Goal: Task Accomplishment & Management: Manage account settings

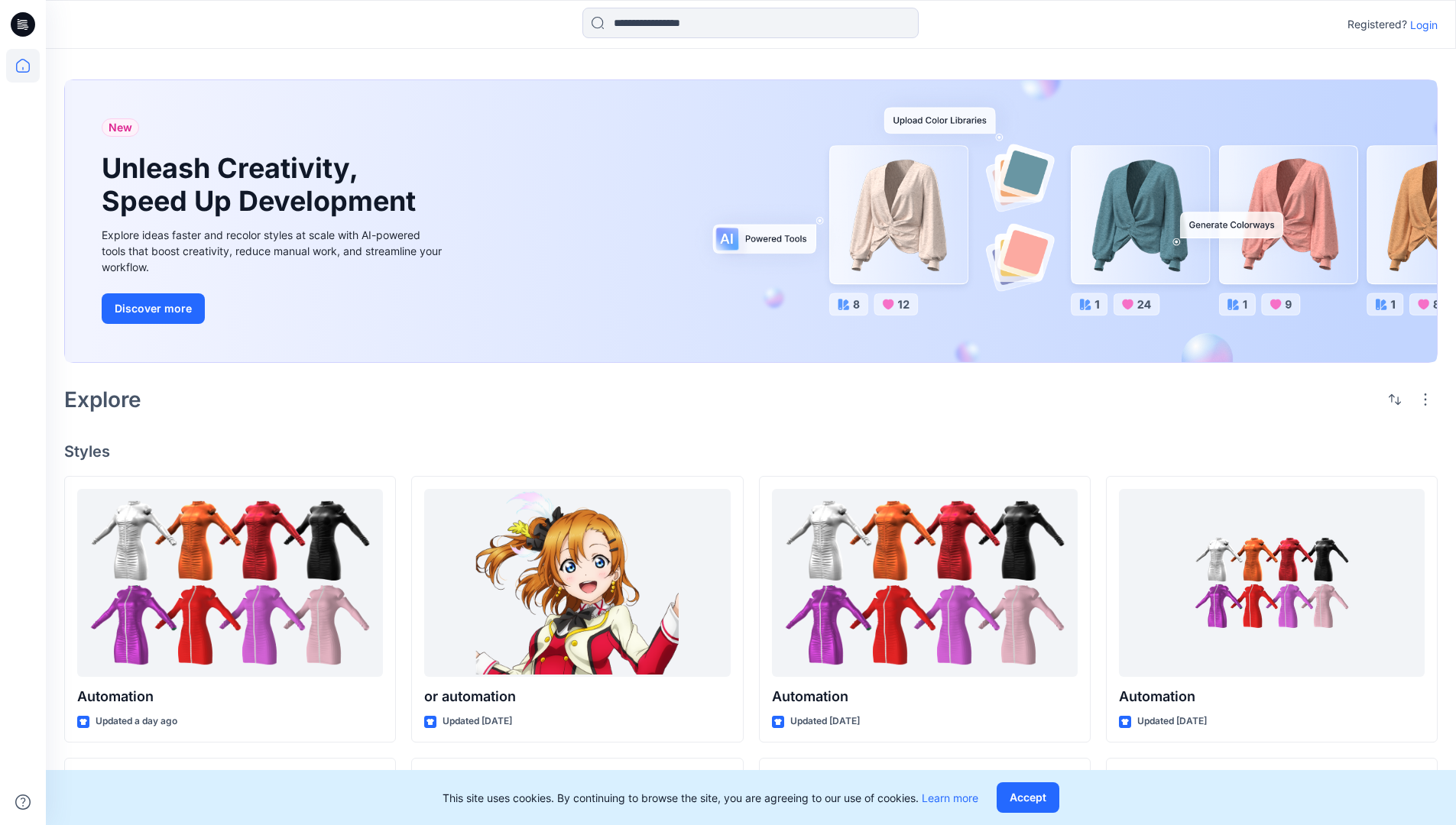
click at [1420, 24] on p "Login" at bounding box center [1424, 25] width 28 height 16
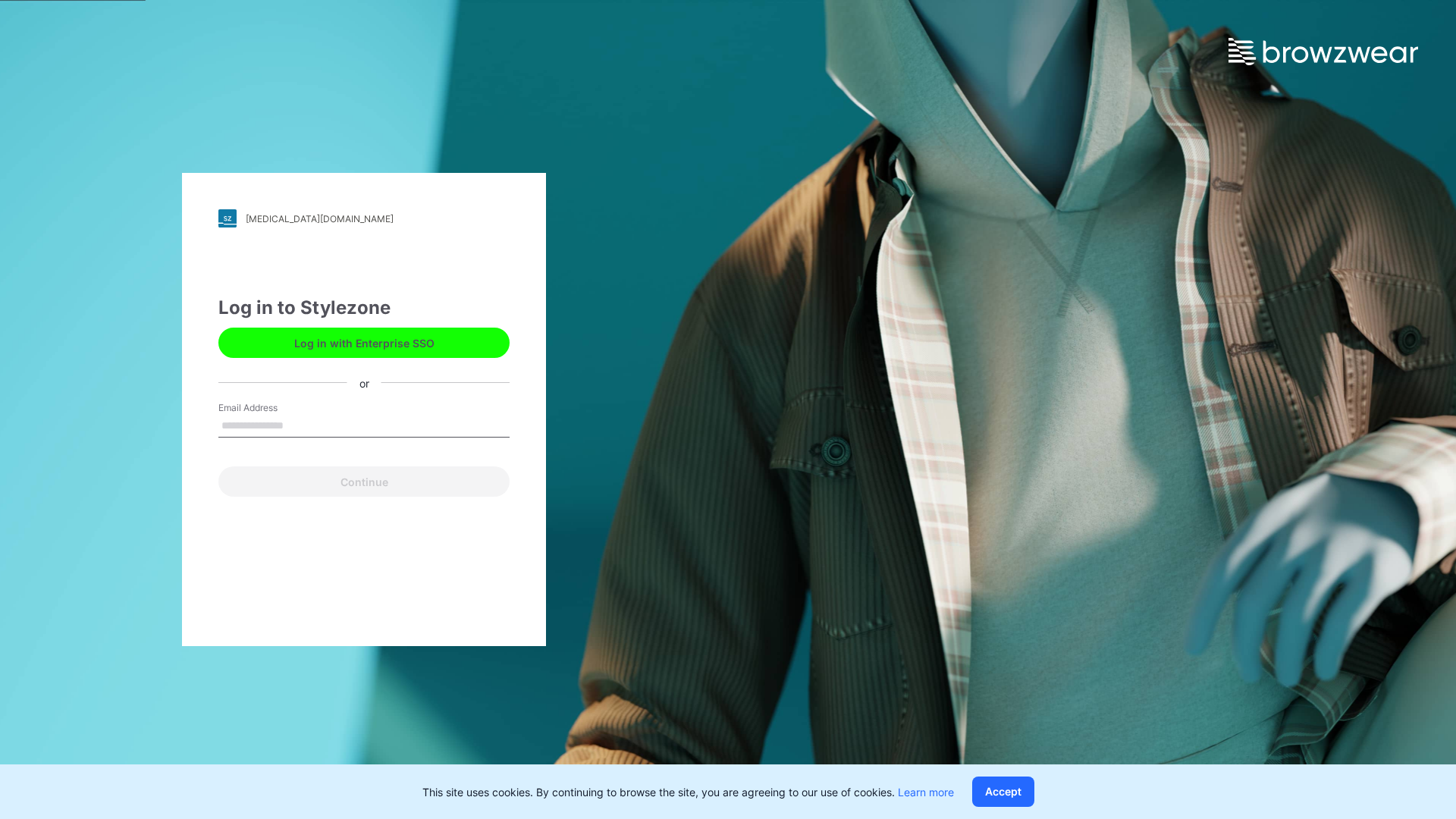
click at [300, 425] on input "Email Address" at bounding box center [363, 426] width 292 height 23
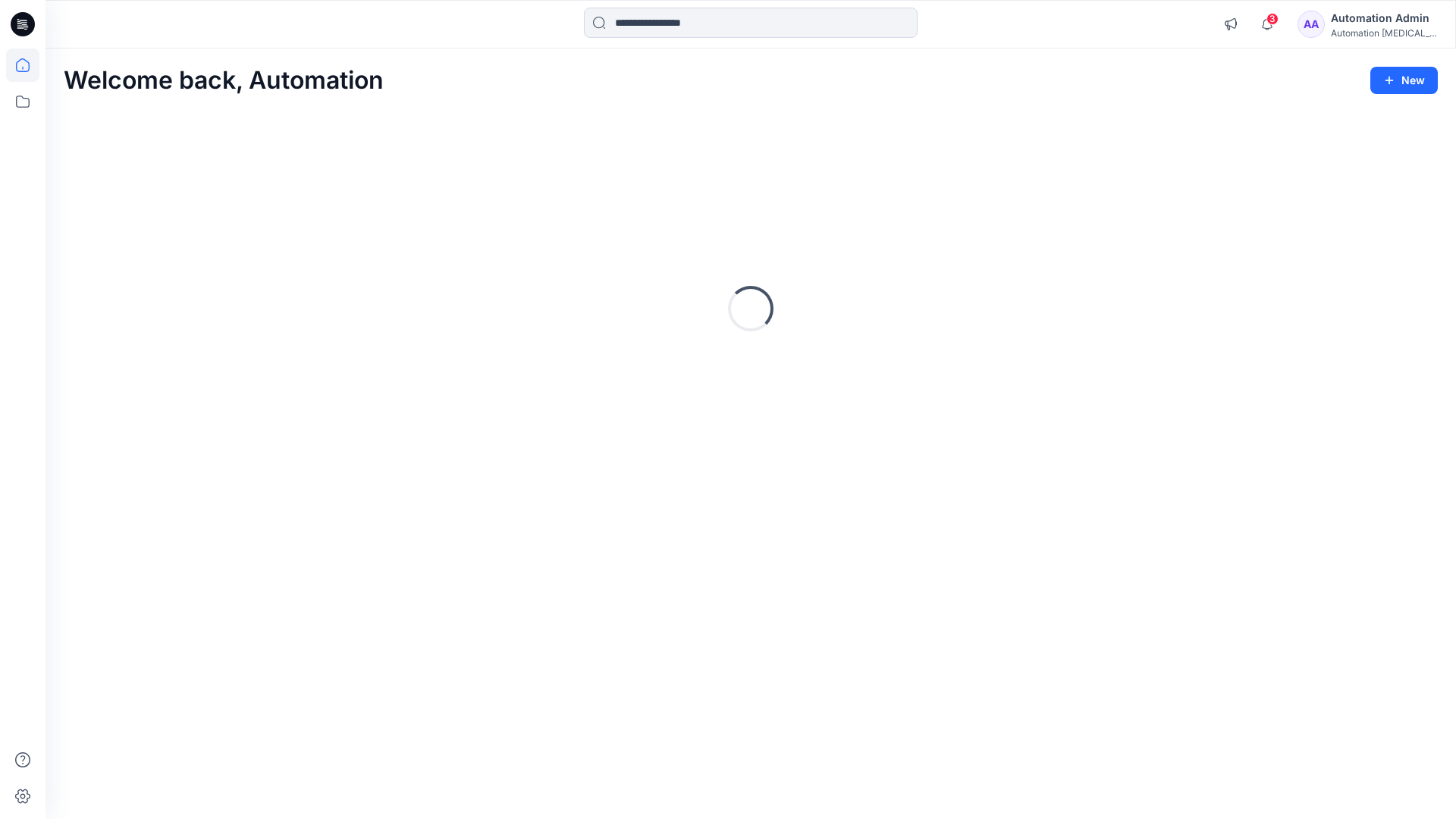
click at [29, 66] on icon at bounding box center [22, 65] width 13 height 13
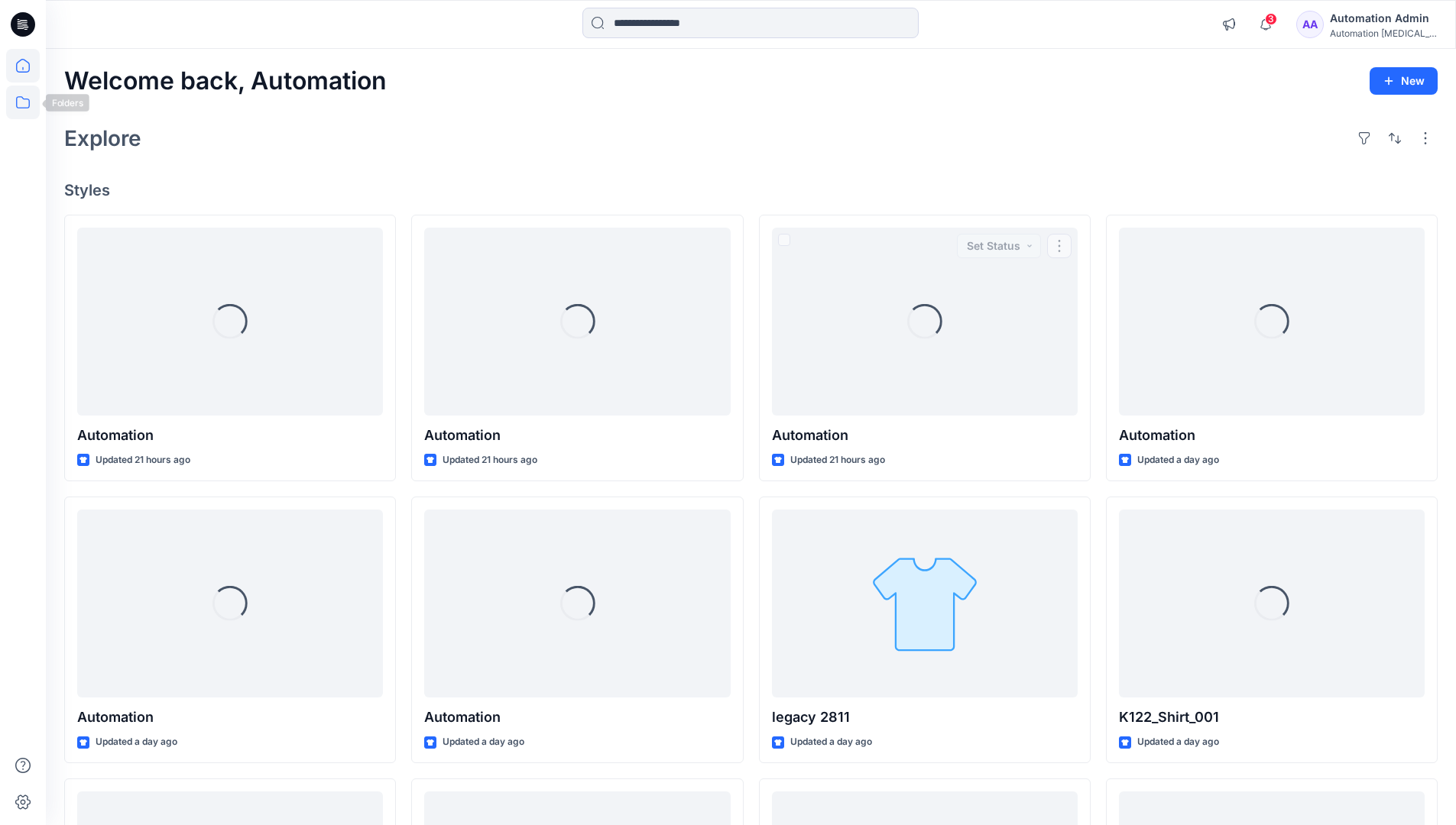
click at [20, 104] on icon at bounding box center [23, 103] width 34 height 34
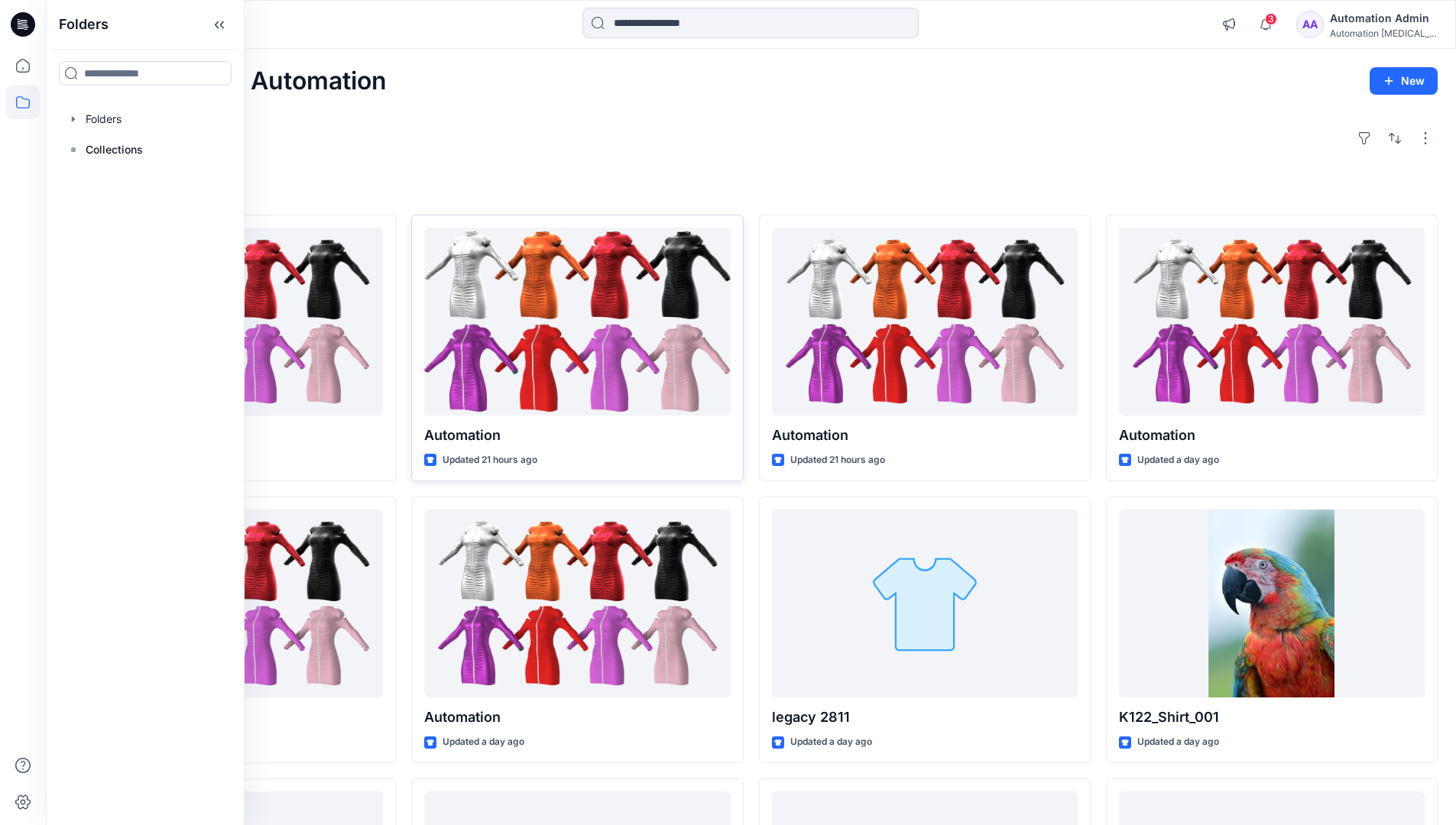
click at [440, 360] on div at bounding box center [577, 321] width 305 height 188
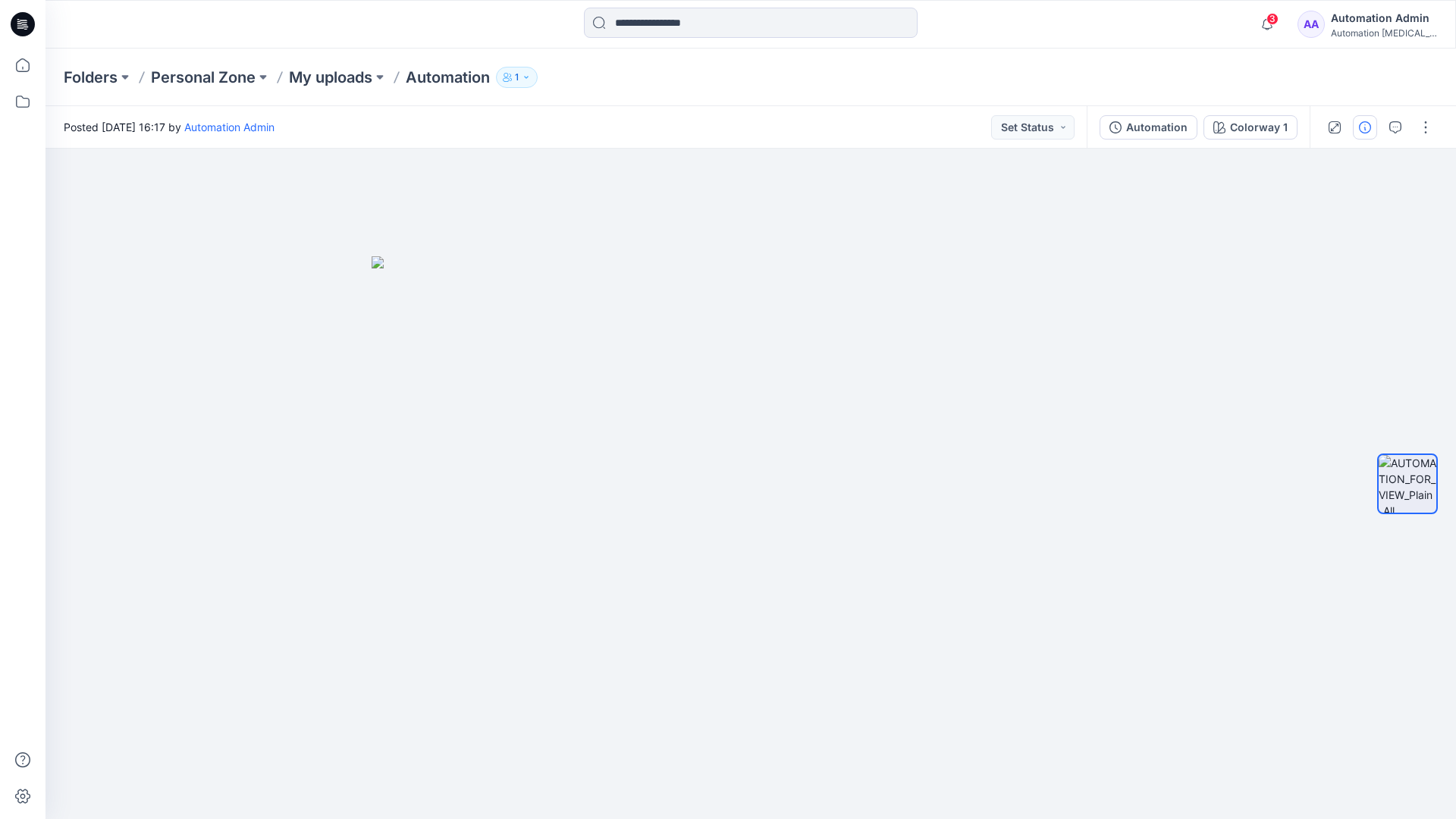
click at [1365, 124] on icon "button" at bounding box center [1366, 128] width 12 height 12
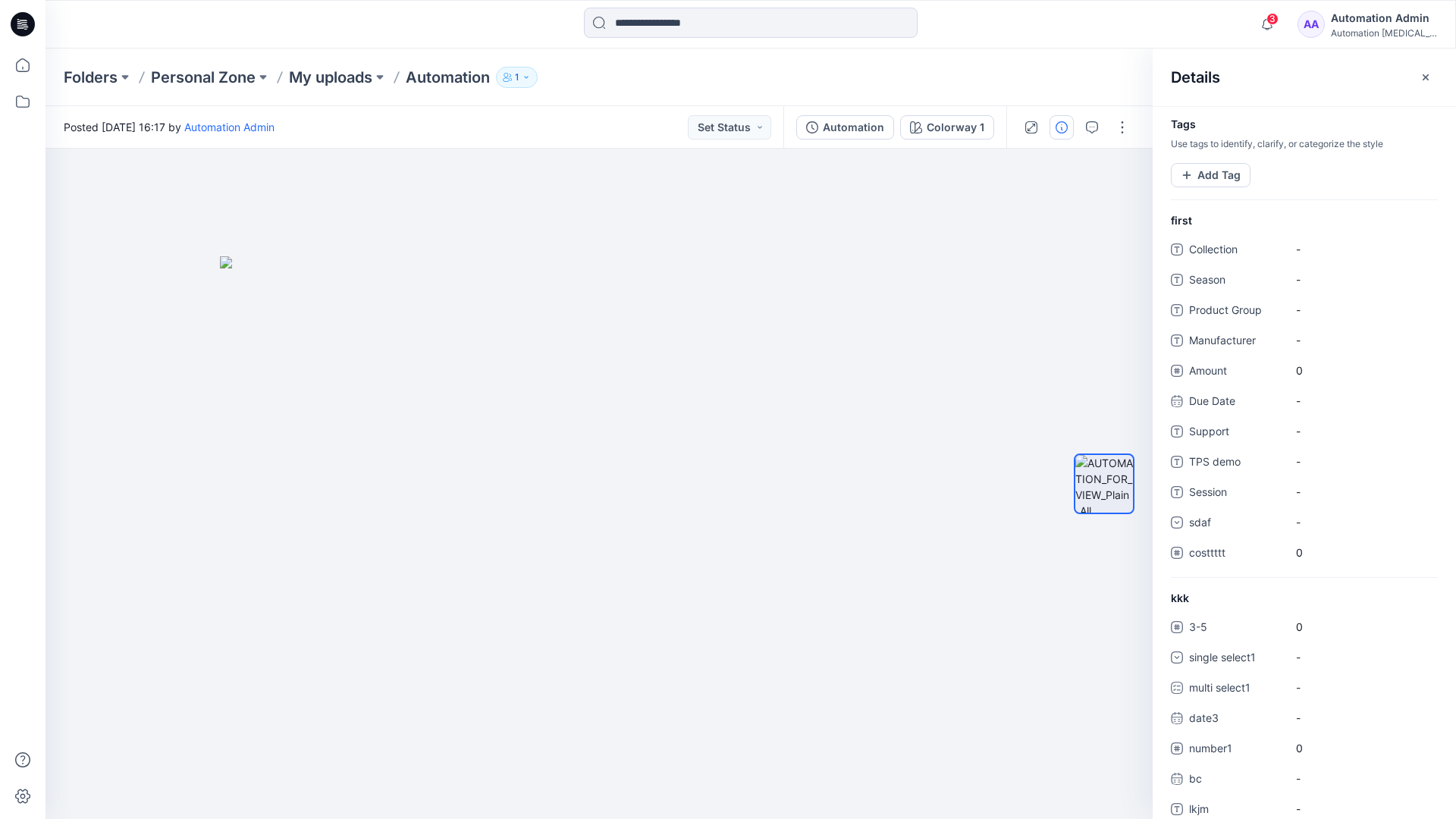
click at [1375, 23] on div "Automation Admin" at bounding box center [1384, 18] width 106 height 19
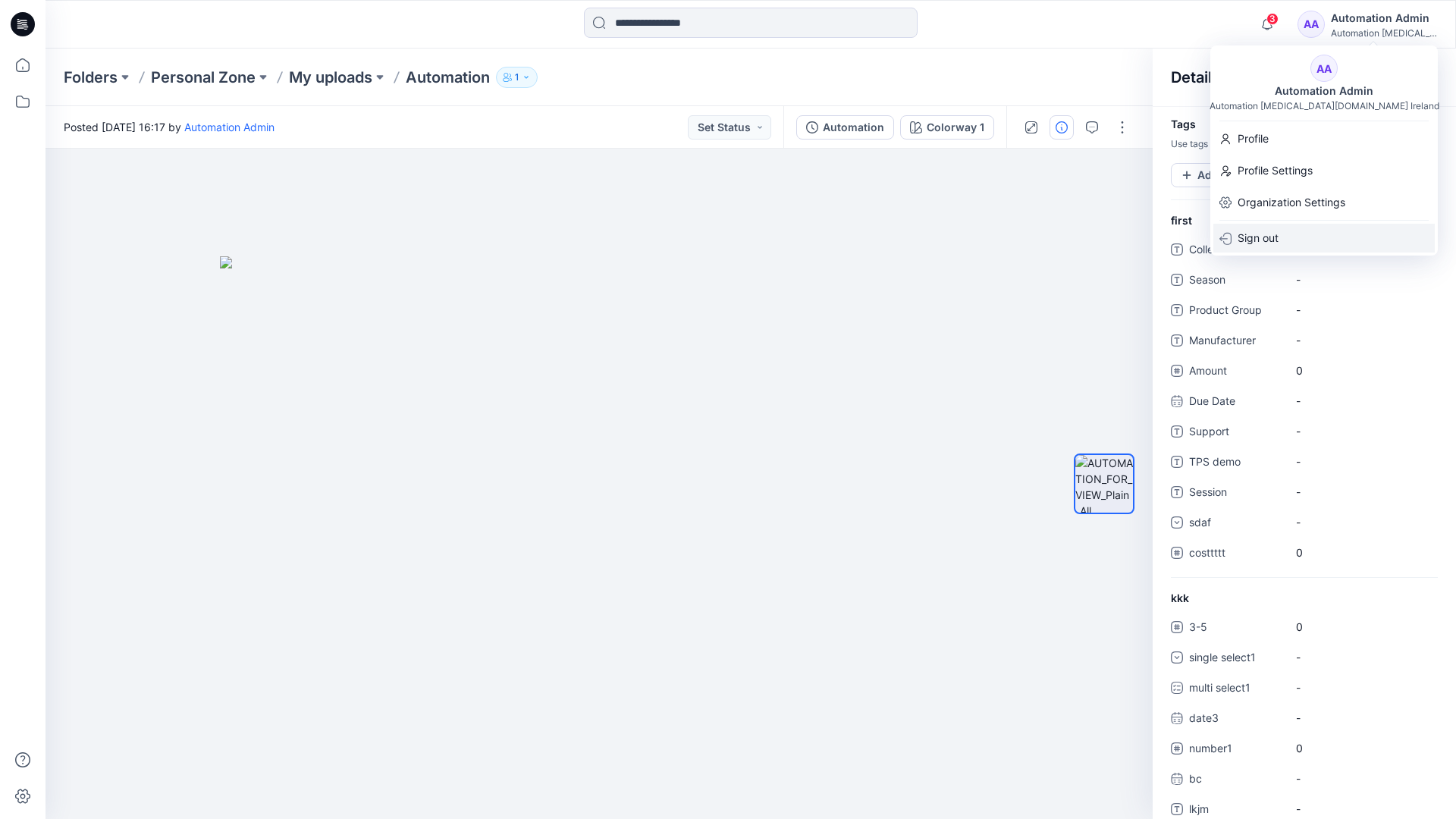
click at [1284, 244] on div "Sign out" at bounding box center [1324, 238] width 222 height 29
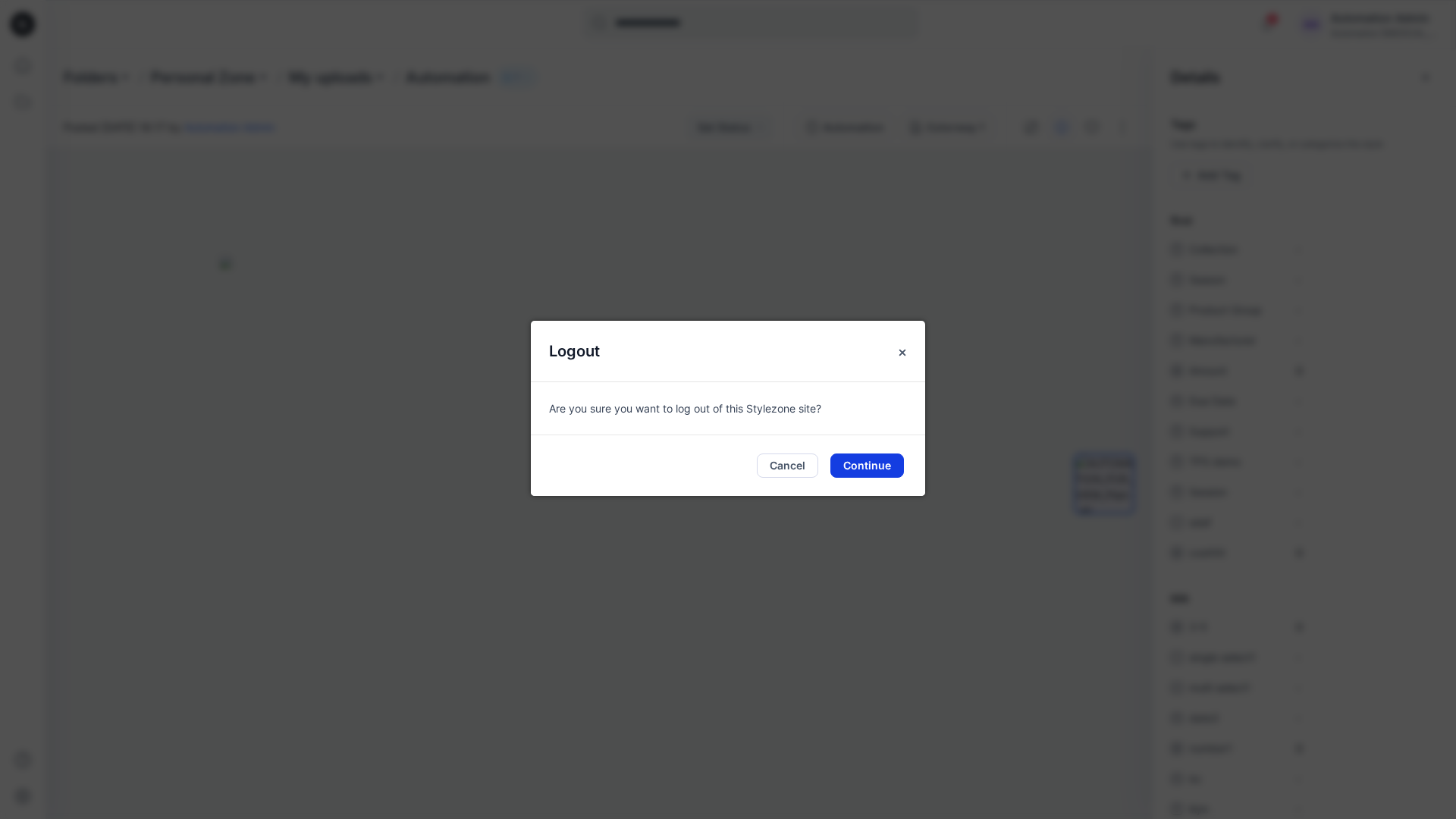
click at [881, 464] on button "Continue" at bounding box center [867, 465] width 74 height 24
